Goal: Task Accomplishment & Management: Use online tool/utility

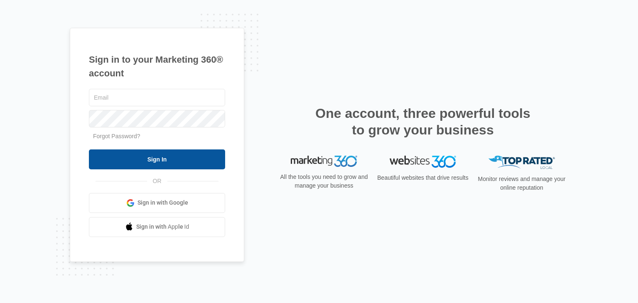
type input "[EMAIL_ADDRESS][DOMAIN_NAME]"
click at [184, 159] on input "Sign In" at bounding box center [157, 160] width 136 height 20
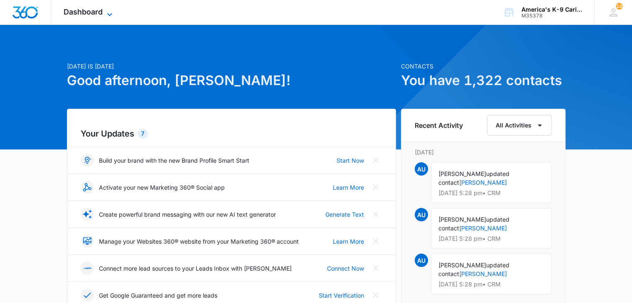
click at [101, 12] on span "Dashboard" at bounding box center [83, 11] width 39 height 9
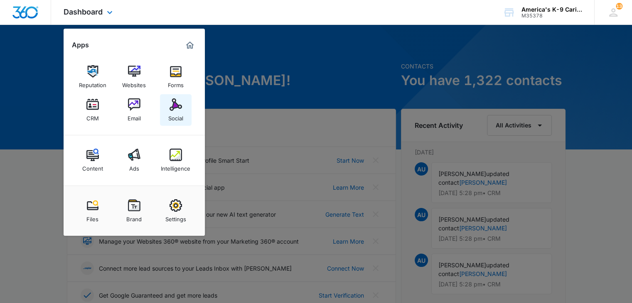
click at [175, 103] on img at bounding box center [175, 104] width 12 height 12
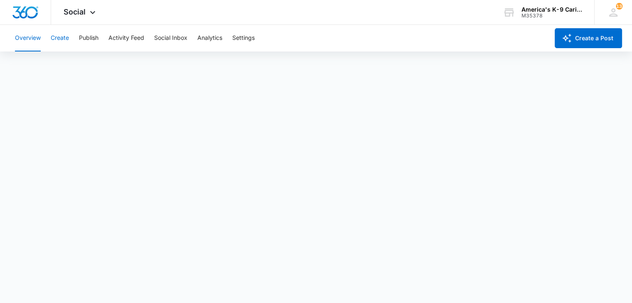
click at [59, 39] on button "Create" at bounding box center [60, 38] width 18 height 27
click at [18, 44] on button "Overview" at bounding box center [28, 38] width 26 height 27
